Goal: Task Accomplishment & Management: Use online tool/utility

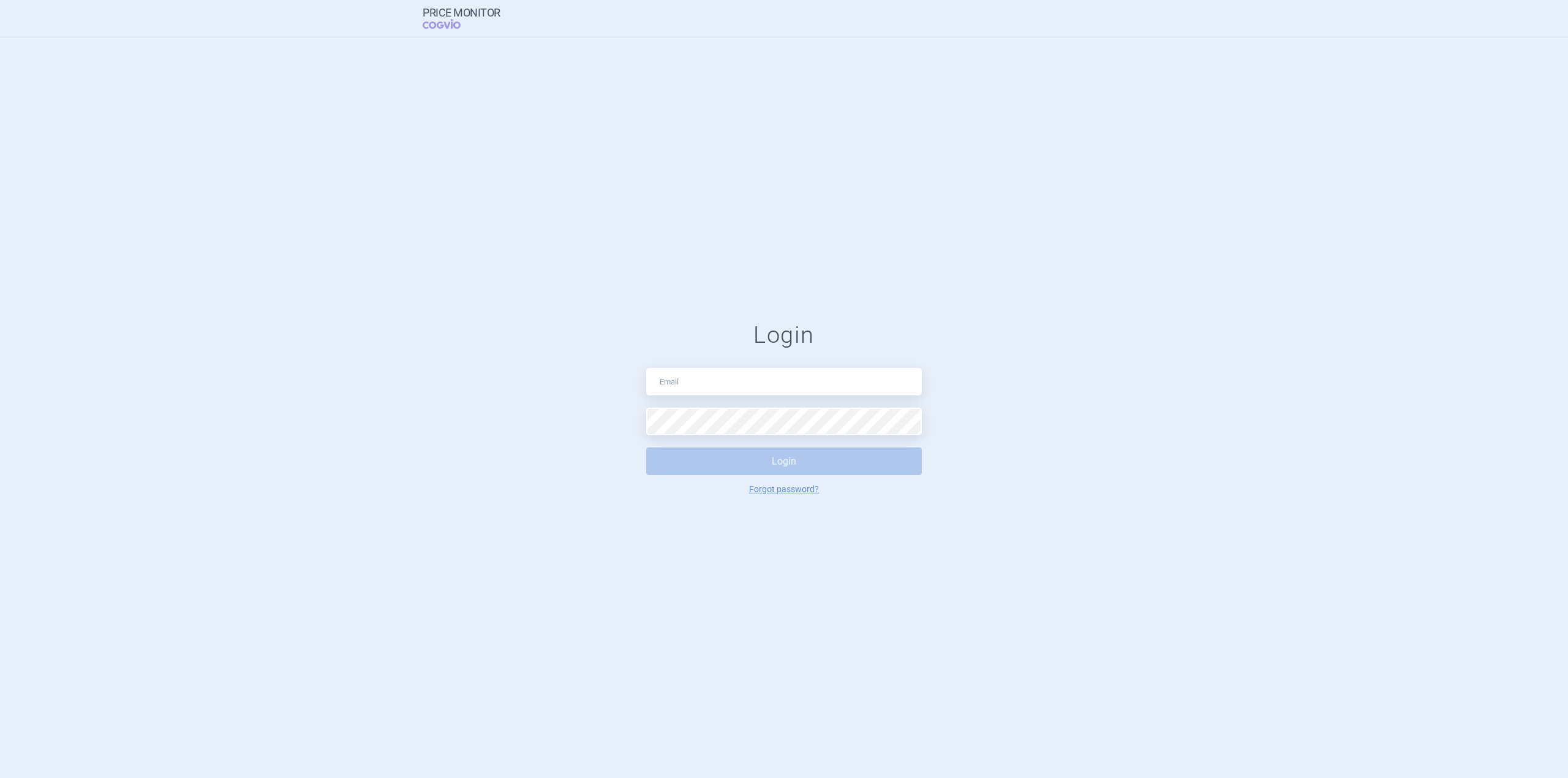
type input "[PERSON_NAME][EMAIL_ADDRESS][PERSON_NAME][DOMAIN_NAME]"
click at [790, 451] on button "Login" at bounding box center [784, 461] width 276 height 28
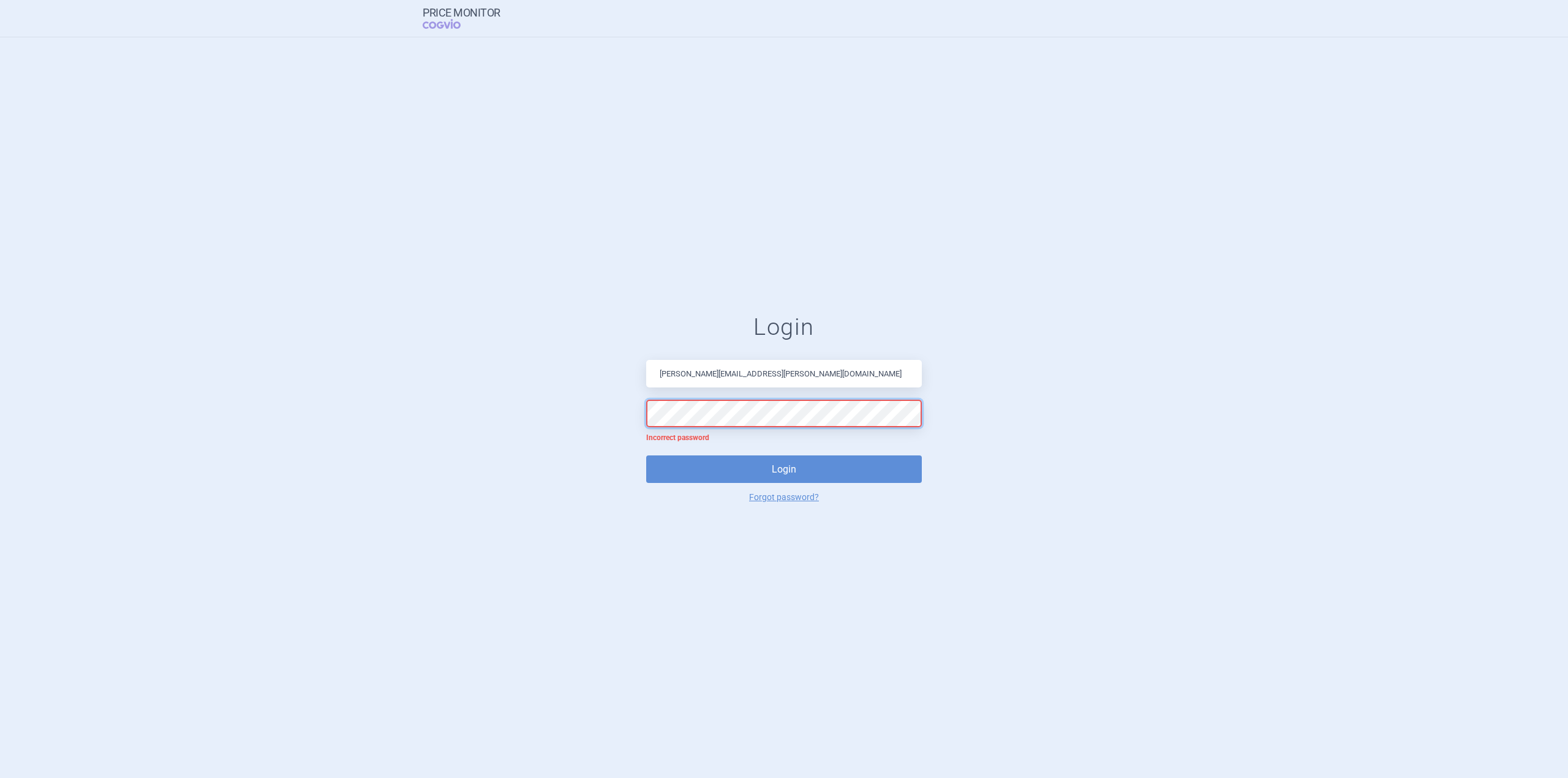
click at [646, 455] on button "Login" at bounding box center [784, 469] width 276 height 28
click at [800, 461] on button "Login" at bounding box center [784, 469] width 276 height 28
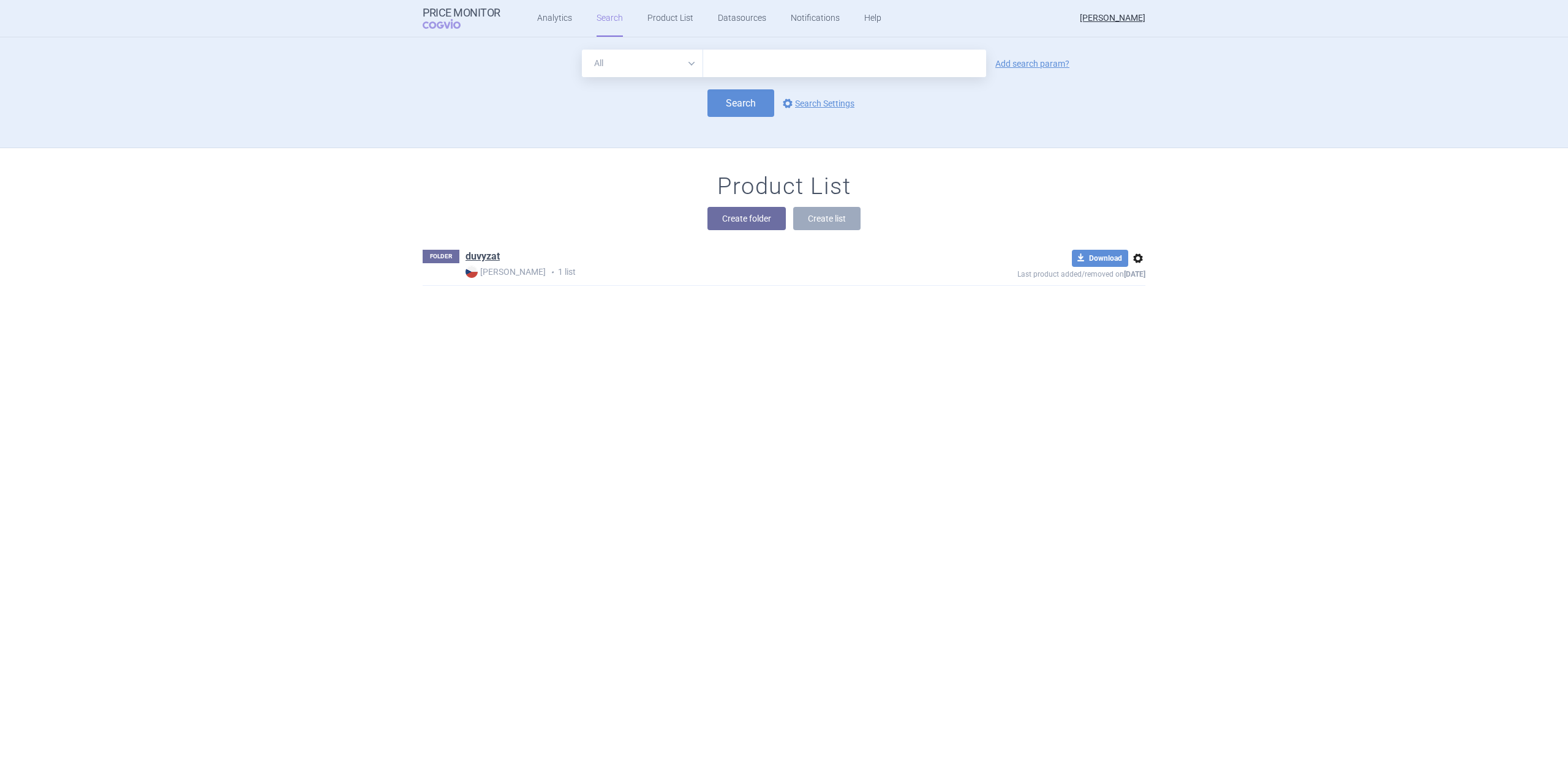
click at [728, 58] on input "text" at bounding box center [845, 64] width 283 height 28
click at [686, 60] on select "All Brand Name ATC Company Active Substance Country Newer than" at bounding box center [642, 64] width 121 height 28
drag, startPoint x: 686, startPoint y: 60, endPoint x: 694, endPoint y: 59, distance: 8.1
click at [686, 60] on select "All Brand Name ATC Company Active Substance Country Newer than" at bounding box center [642, 64] width 121 height 28
click at [739, 67] on input "text" at bounding box center [845, 64] width 283 height 28
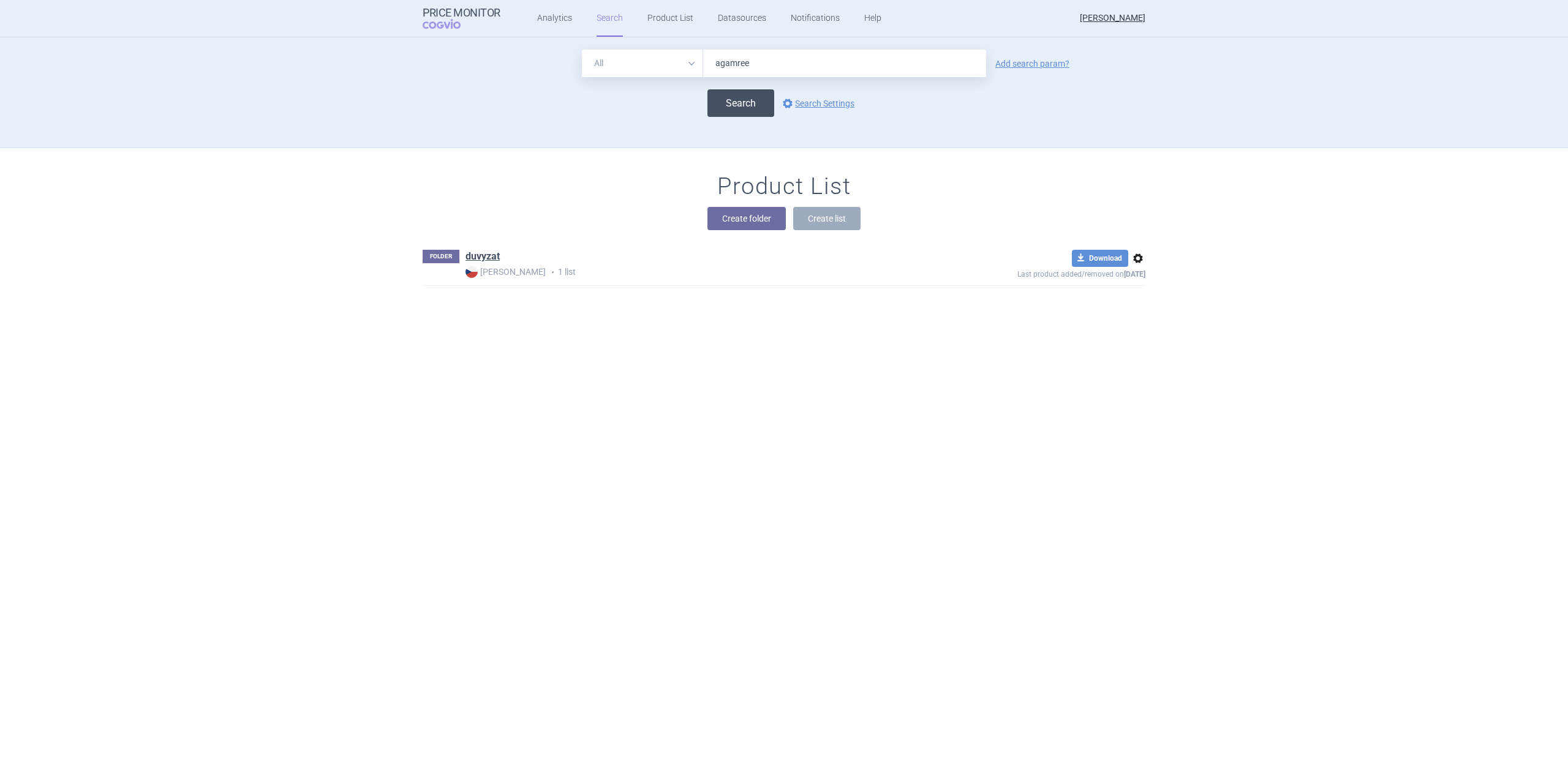
type input "agamree"
click at [722, 103] on button "Search" at bounding box center [740, 103] width 67 height 28
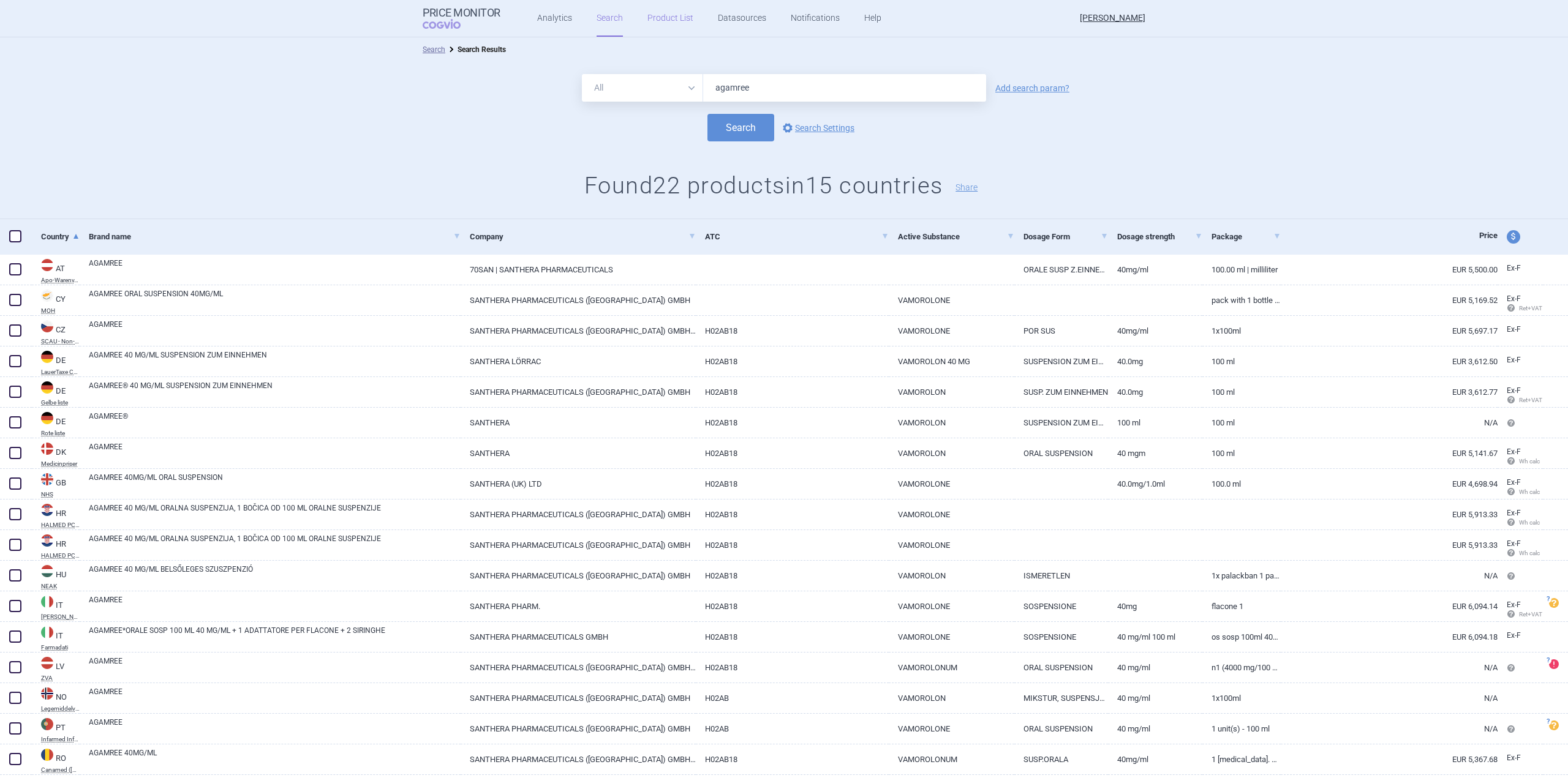
click at [648, 21] on link "Product List" at bounding box center [670, 18] width 46 height 37
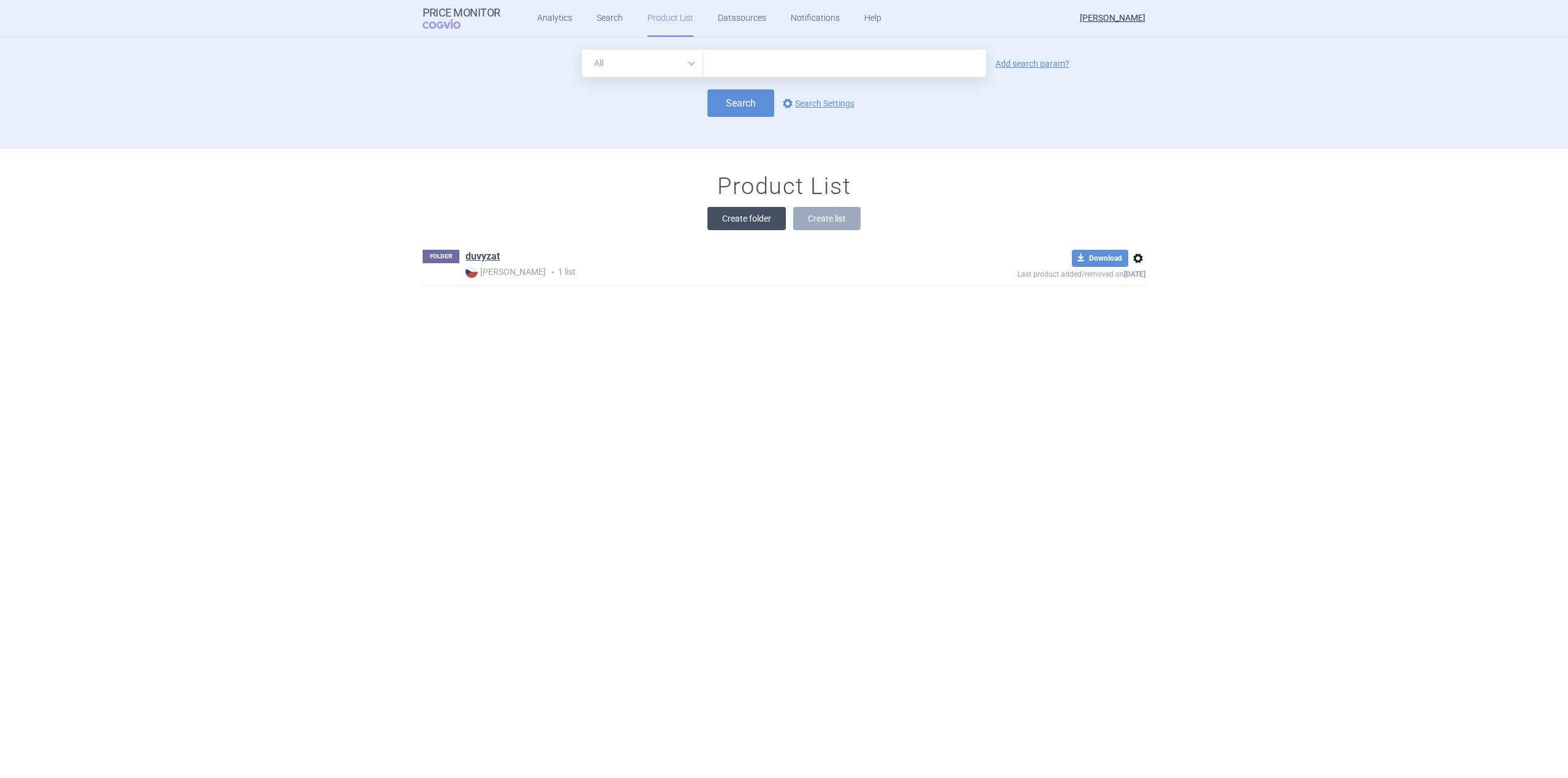
click at [742, 221] on button "Create folder" at bounding box center [746, 219] width 78 height 23
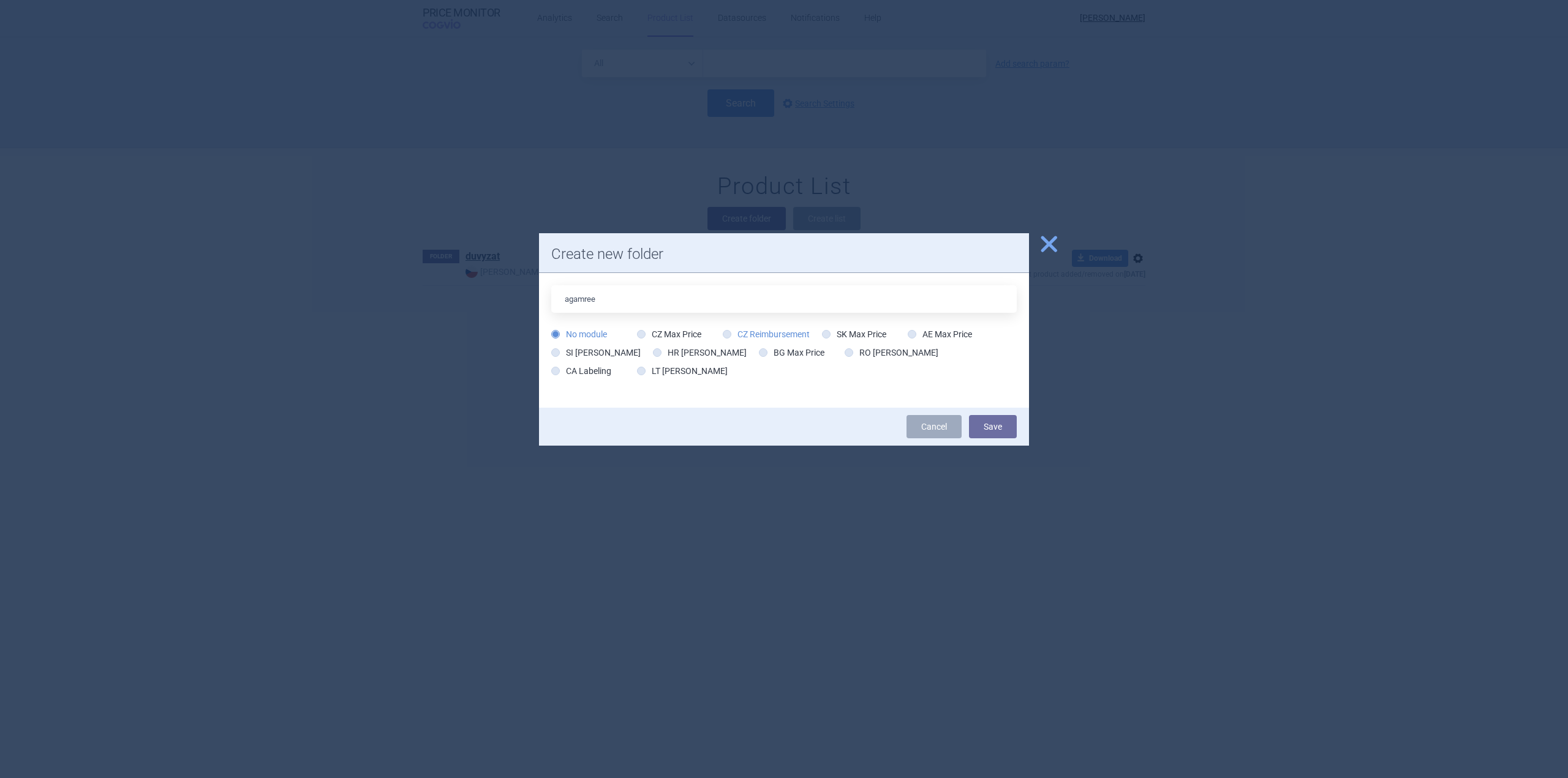
type input "agamree"
click at [727, 333] on icon at bounding box center [727, 334] width 9 height 9
click at [723, 329] on input "CZ Reimbursement" at bounding box center [729, 334] width 12 height 12
radio input "true"
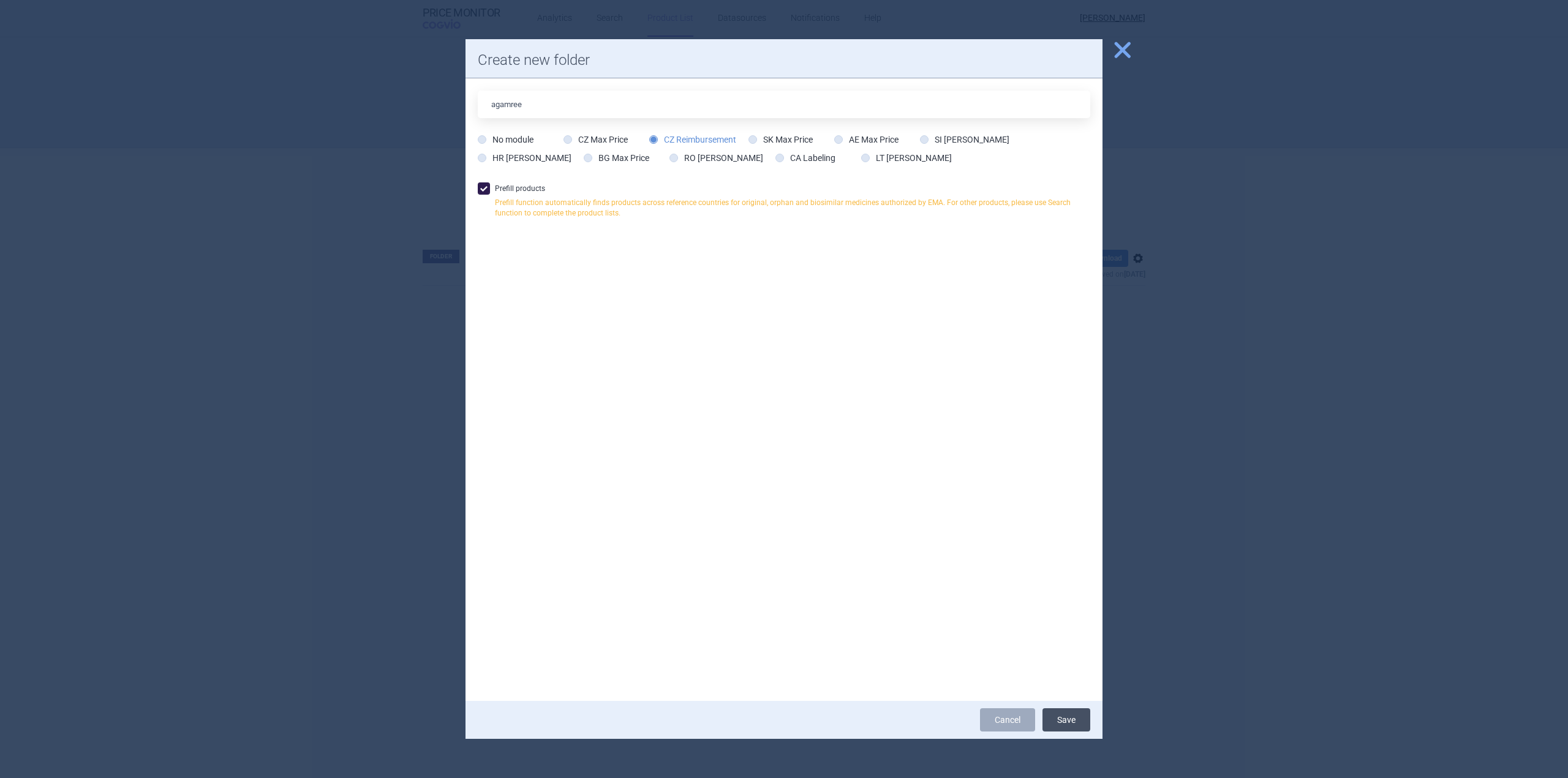
click at [1076, 722] on button "Save" at bounding box center [1066, 720] width 48 height 23
